Goal: Browse casually: Explore the website without a specific task or goal

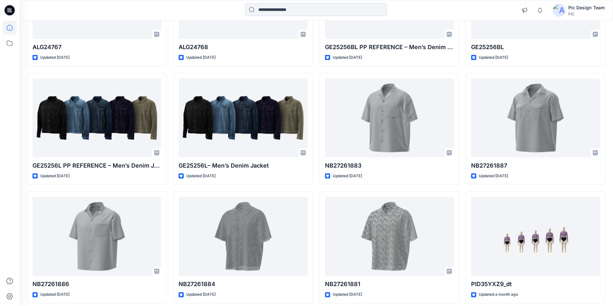
scroll to position [707, 0]
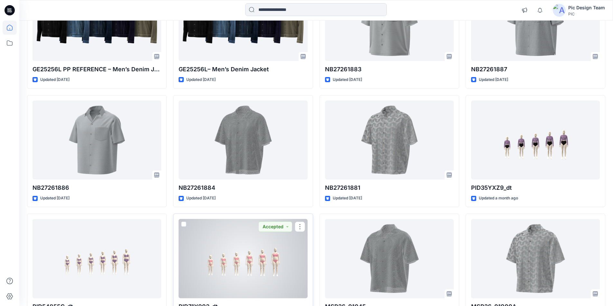
click at [228, 219] on div at bounding box center [242, 258] width 129 height 79
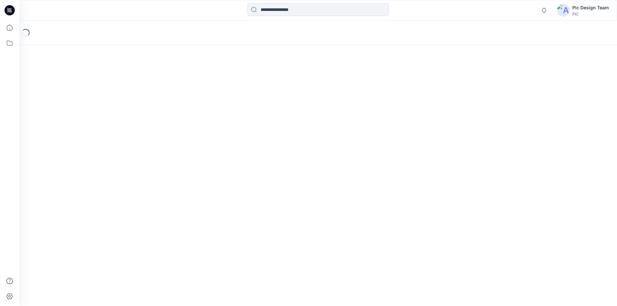
click at [228, 196] on div "Loading..." at bounding box center [318, 164] width 598 height 286
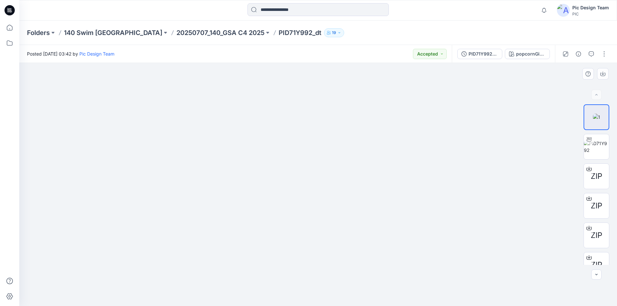
drag, startPoint x: 231, startPoint y: 220, endPoint x: 237, endPoint y: 81, distance: 139.4
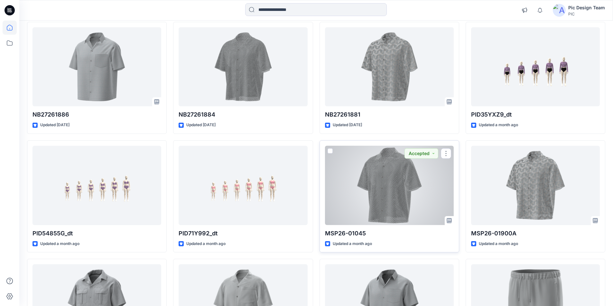
scroll to position [799, 0]
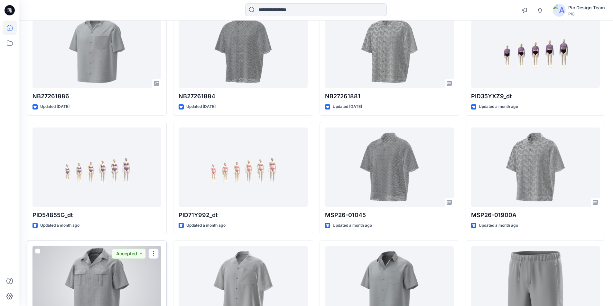
click at [68, 246] on div at bounding box center [96, 285] width 129 height 79
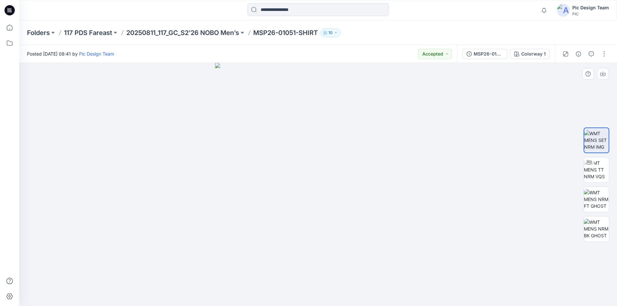
drag, startPoint x: 262, startPoint y: 212, endPoint x: 258, endPoint y: 191, distance: 21.3
click at [257, 193] on img at bounding box center [318, 184] width 206 height 243
click at [602, 166] on img at bounding box center [596, 170] width 25 height 20
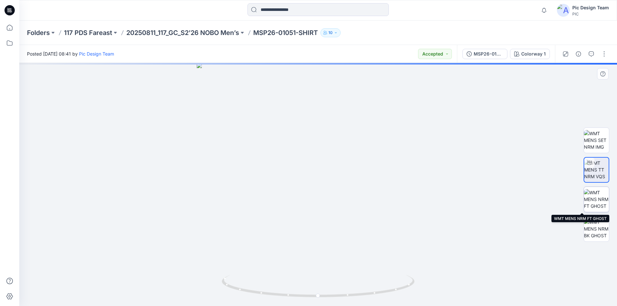
click at [603, 203] on img at bounding box center [596, 199] width 25 height 20
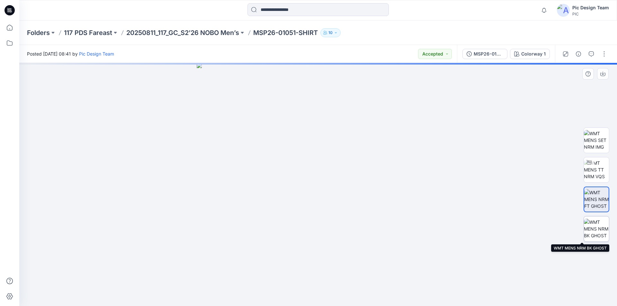
click at [596, 232] on img at bounding box center [596, 229] width 25 height 20
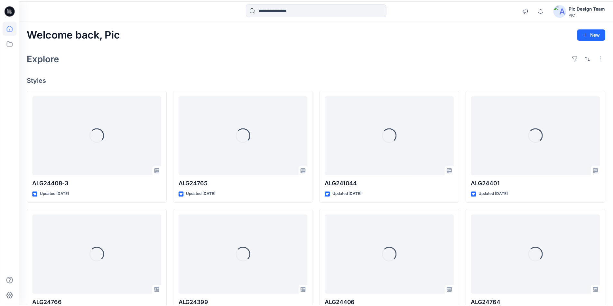
scroll to position [799, 0]
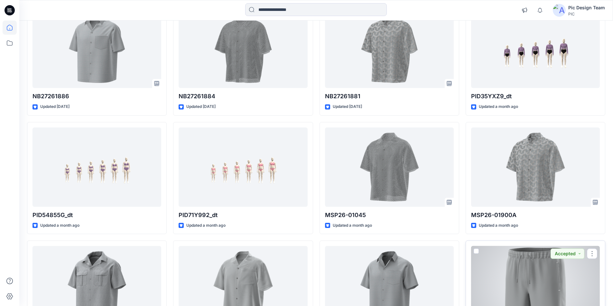
click at [529, 246] on div at bounding box center [535, 285] width 129 height 79
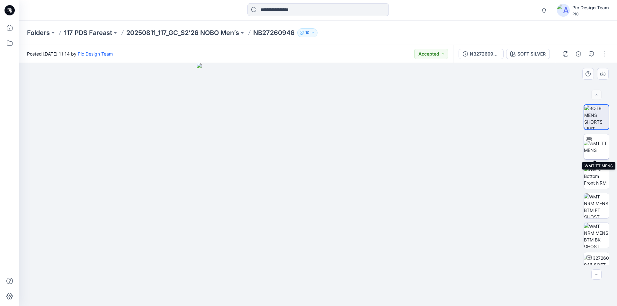
click at [593, 140] on img at bounding box center [596, 147] width 25 height 14
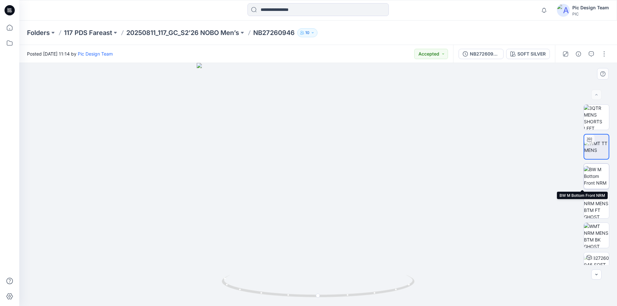
click at [600, 185] on img at bounding box center [596, 176] width 25 height 20
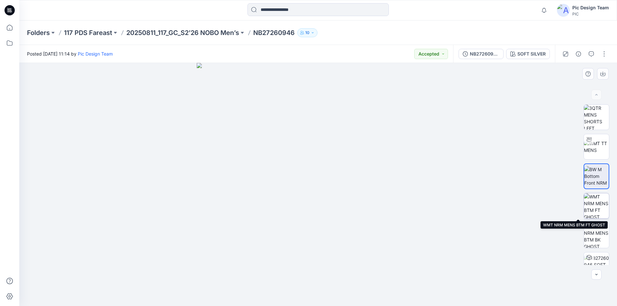
click at [599, 205] on img at bounding box center [596, 206] width 25 height 25
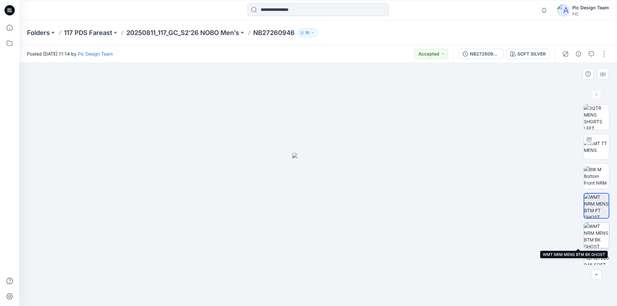
click at [598, 225] on img at bounding box center [596, 235] width 25 height 25
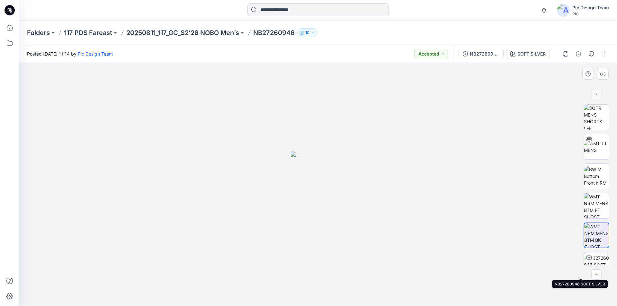
click at [598, 257] on img at bounding box center [596, 265] width 25 height 20
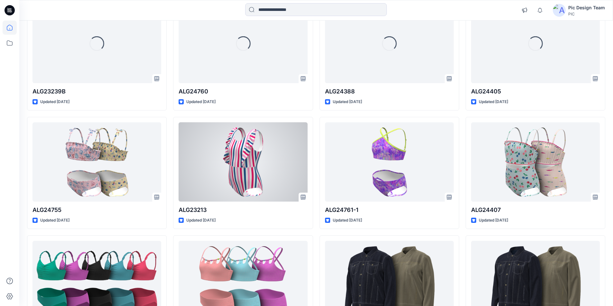
scroll to position [285, 0]
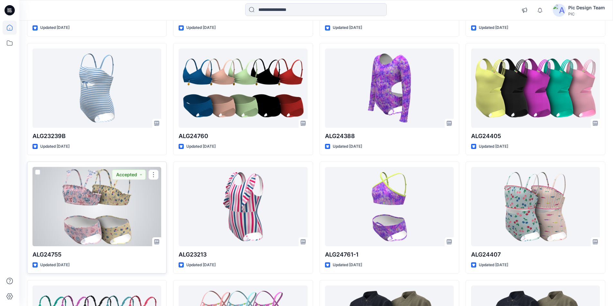
click at [123, 188] on div at bounding box center [96, 206] width 129 height 79
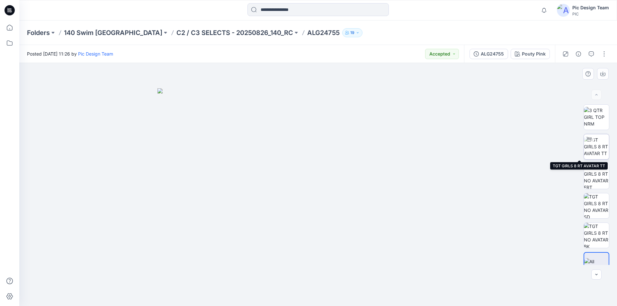
click at [592, 142] on div at bounding box center [589, 139] width 10 height 10
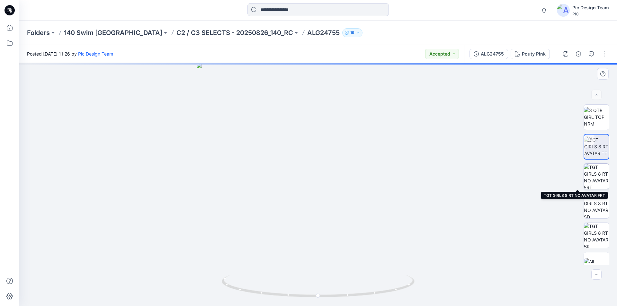
click at [590, 174] on img at bounding box center [596, 176] width 25 height 25
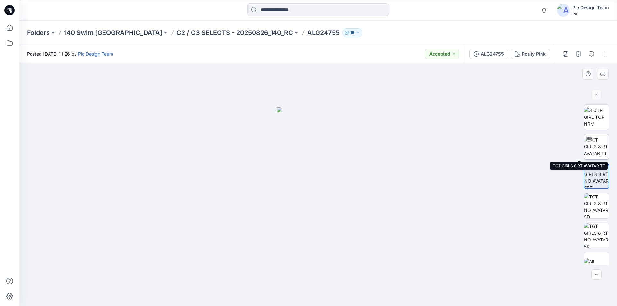
click at [596, 142] on img at bounding box center [596, 147] width 25 height 20
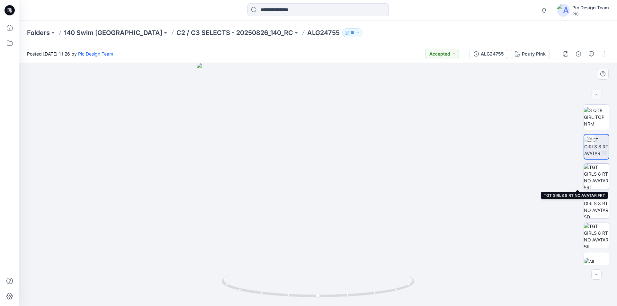
click at [596, 178] on img at bounding box center [596, 176] width 25 height 25
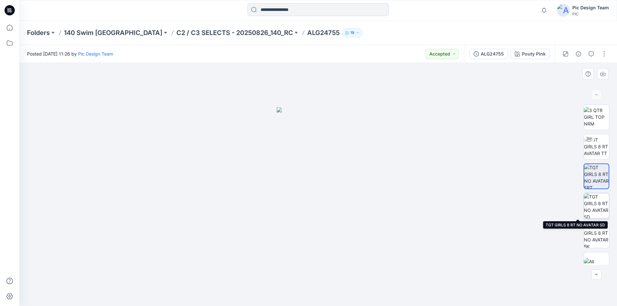
click at [594, 197] on img at bounding box center [596, 206] width 25 height 25
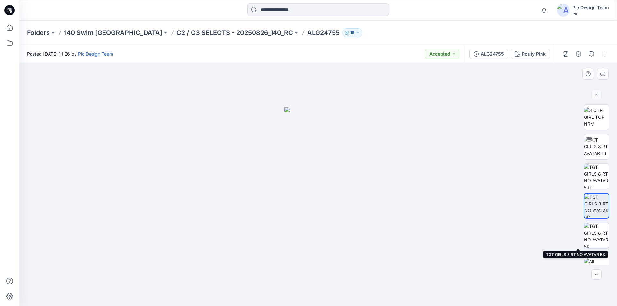
click at [595, 239] on img at bounding box center [596, 235] width 25 height 25
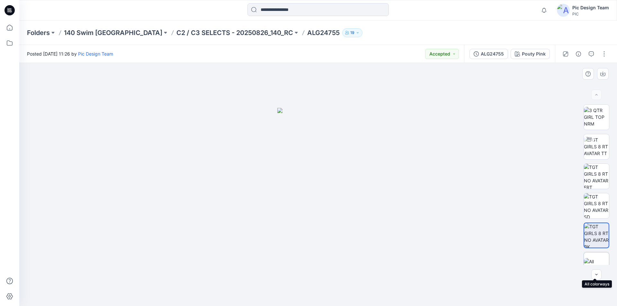
click at [596, 260] on img at bounding box center [596, 266] width 25 height 14
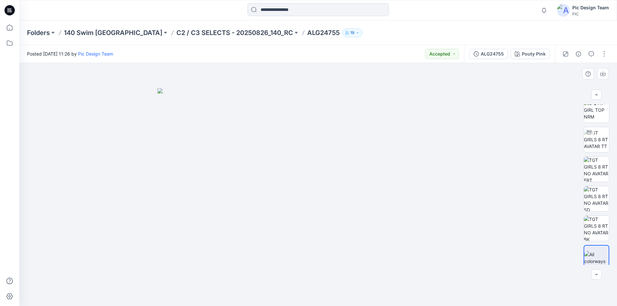
scroll to position [13, 0]
click at [611, 264] on div at bounding box center [596, 185] width 41 height 161
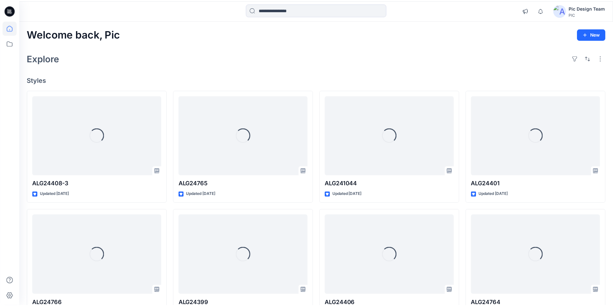
scroll to position [285, 0]
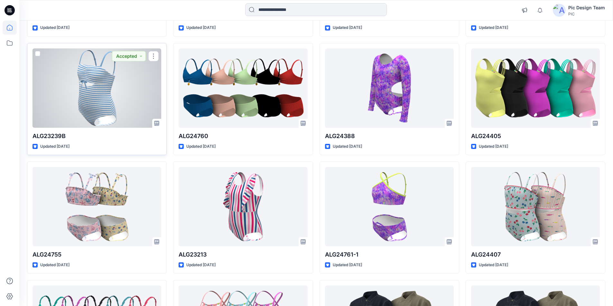
click at [97, 52] on div at bounding box center [96, 88] width 129 height 79
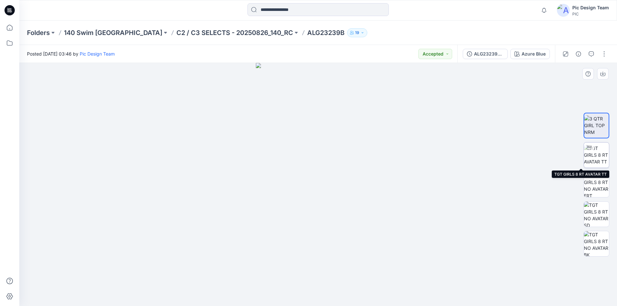
click at [589, 156] on img at bounding box center [596, 155] width 25 height 20
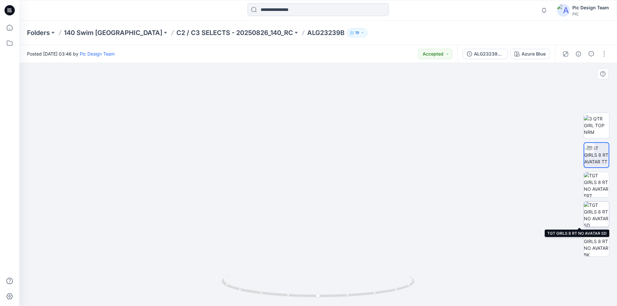
click at [589, 216] on img at bounding box center [596, 214] width 25 height 25
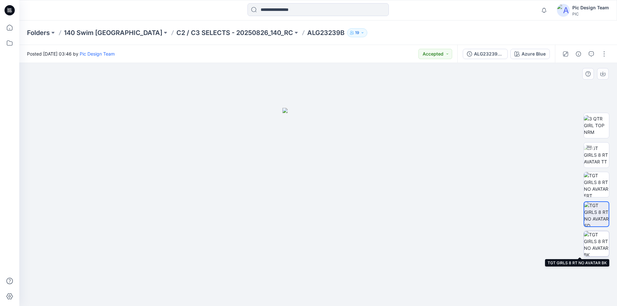
click at [601, 245] on img at bounding box center [596, 244] width 25 height 25
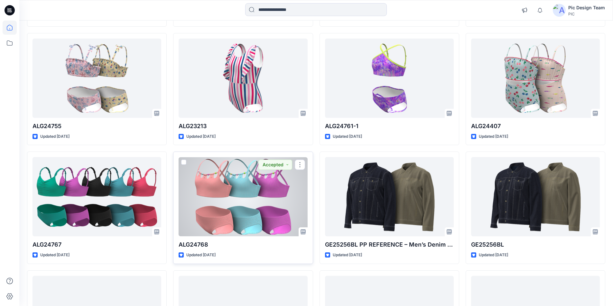
scroll to position [349, 0]
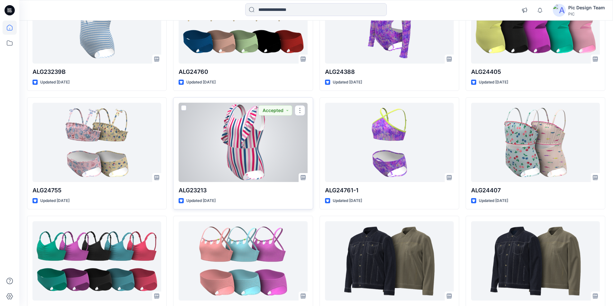
click at [230, 115] on div at bounding box center [242, 142] width 129 height 79
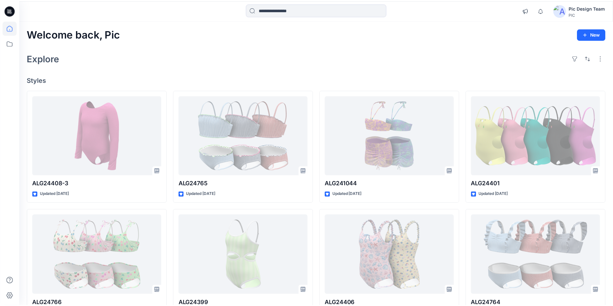
scroll to position [349, 0]
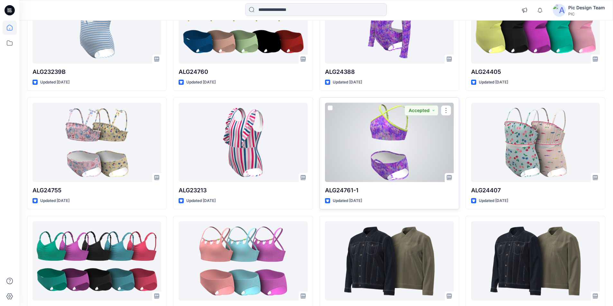
click at [376, 103] on div at bounding box center [389, 142] width 129 height 79
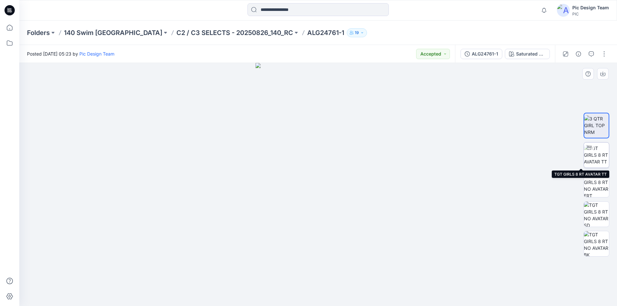
click at [591, 151] on div at bounding box center [589, 148] width 10 height 10
